Goal: Navigation & Orientation: Find specific page/section

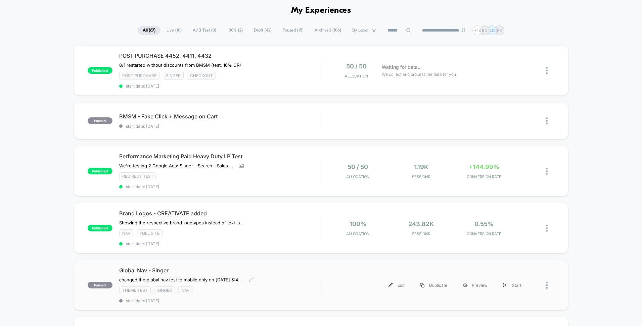
scroll to position [28, 0]
click at [284, 176] on div "Redirect Test" at bounding box center [219, 177] width 201 height 8
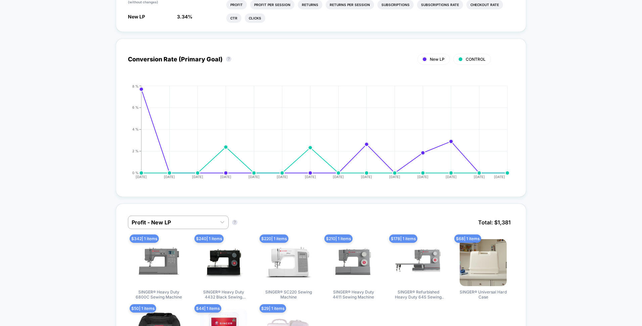
scroll to position [333, 0]
